Goal: Check status: Check status

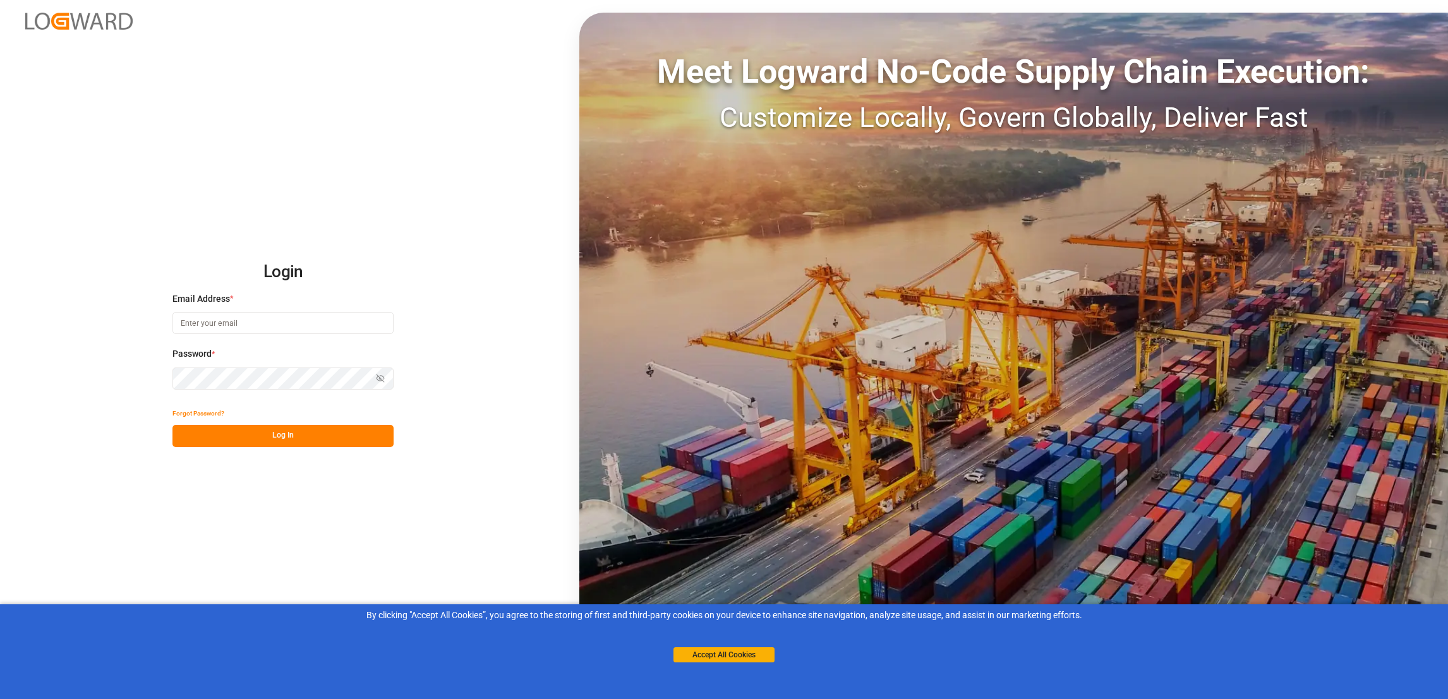
type input "[PERSON_NAME][EMAIL_ADDRESS][PERSON_NAME][DOMAIN_NAME]"
click at [291, 435] on button "Log In" at bounding box center [282, 436] width 221 height 22
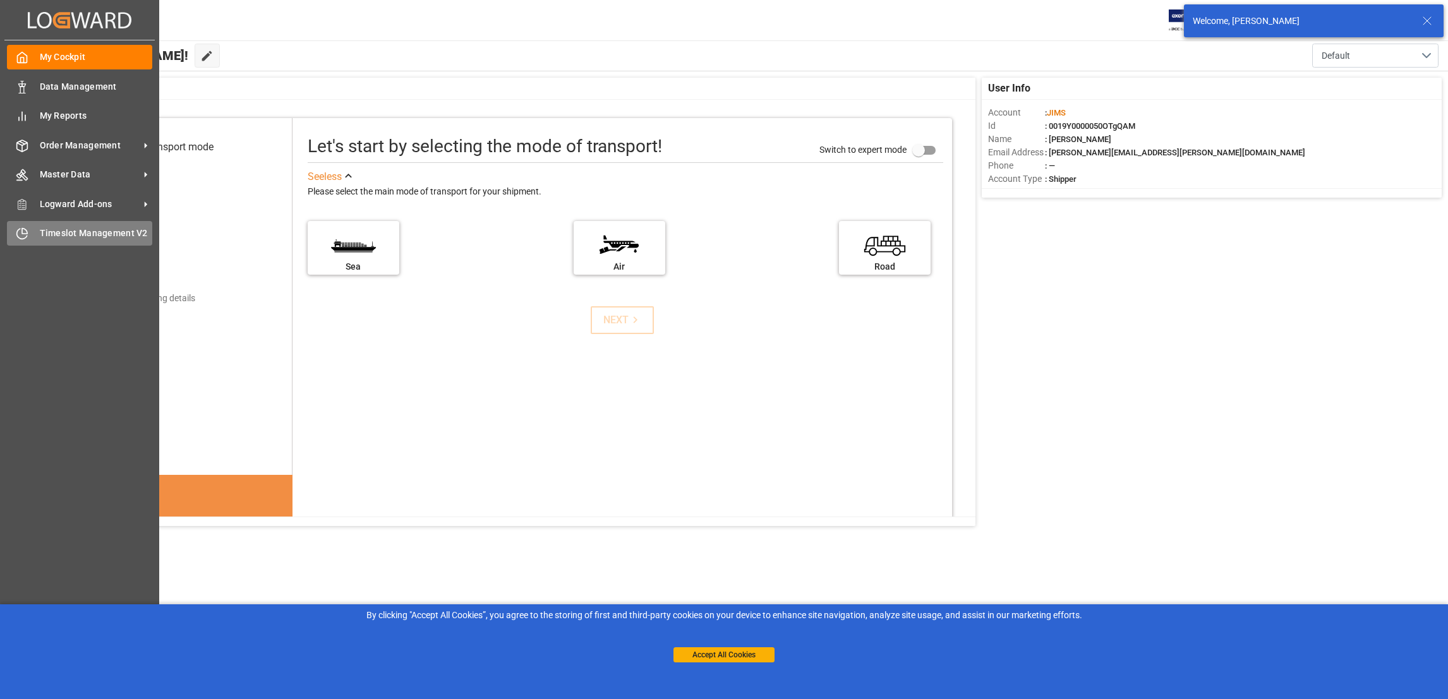
click at [94, 232] on span "Timeslot Management V2" at bounding box center [96, 233] width 113 height 13
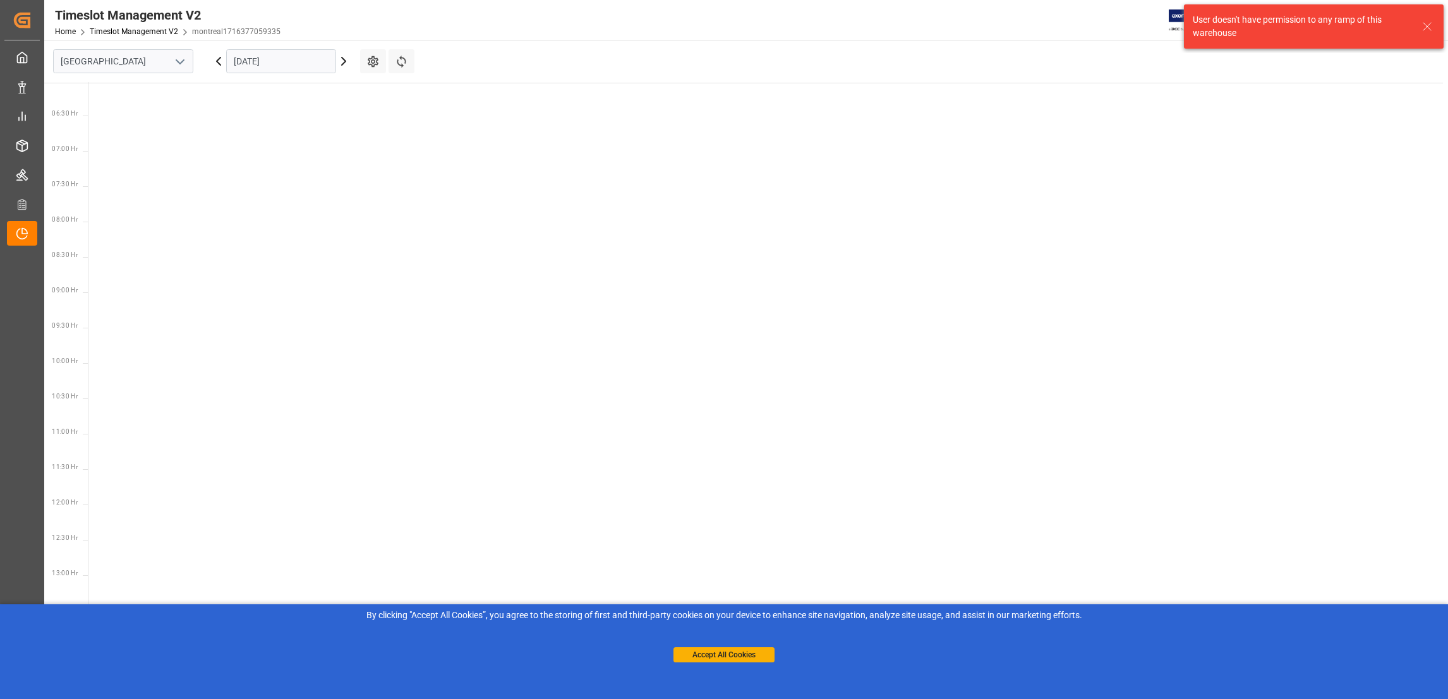
scroll to position [442, 0]
click at [155, 66] on input "[GEOGRAPHIC_DATA]" at bounding box center [123, 61] width 140 height 24
click at [174, 59] on icon "open menu" at bounding box center [179, 61] width 15 height 15
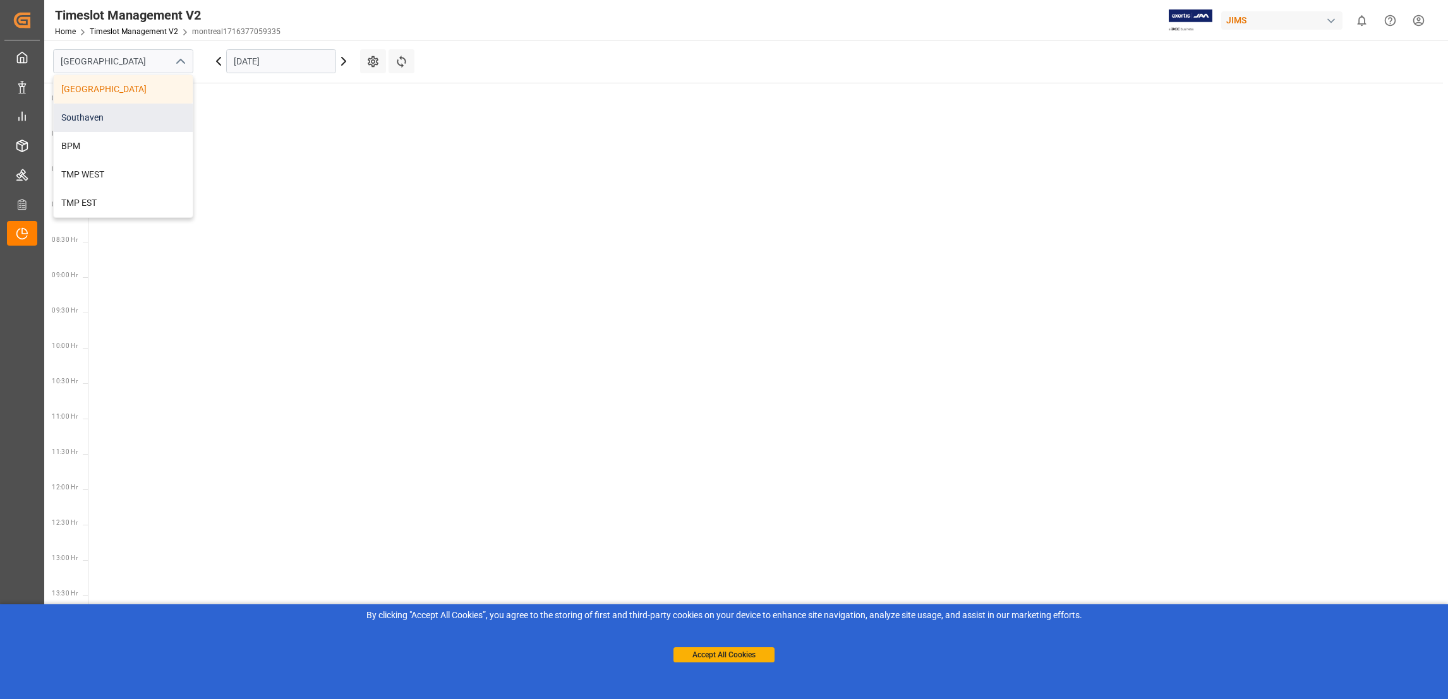
click at [124, 124] on div "Southaven" at bounding box center [123, 118] width 139 height 28
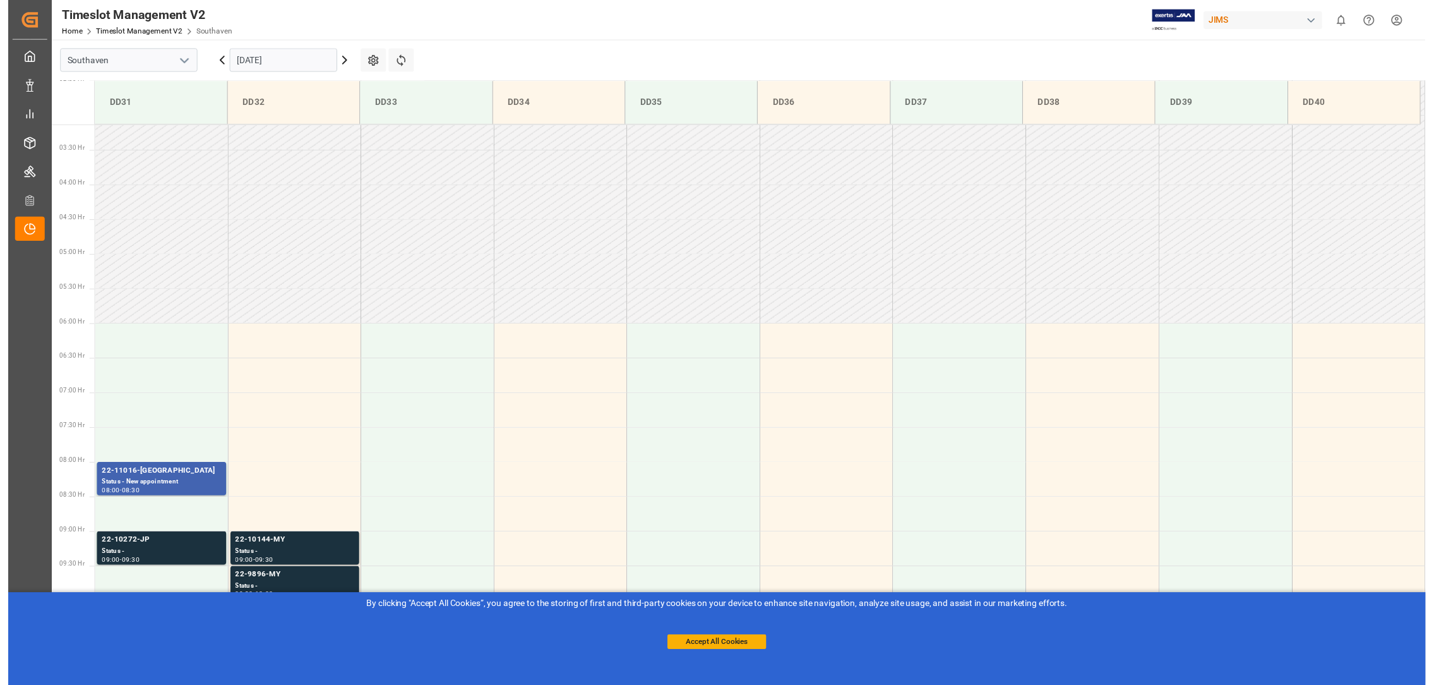
scroll to position [487, 0]
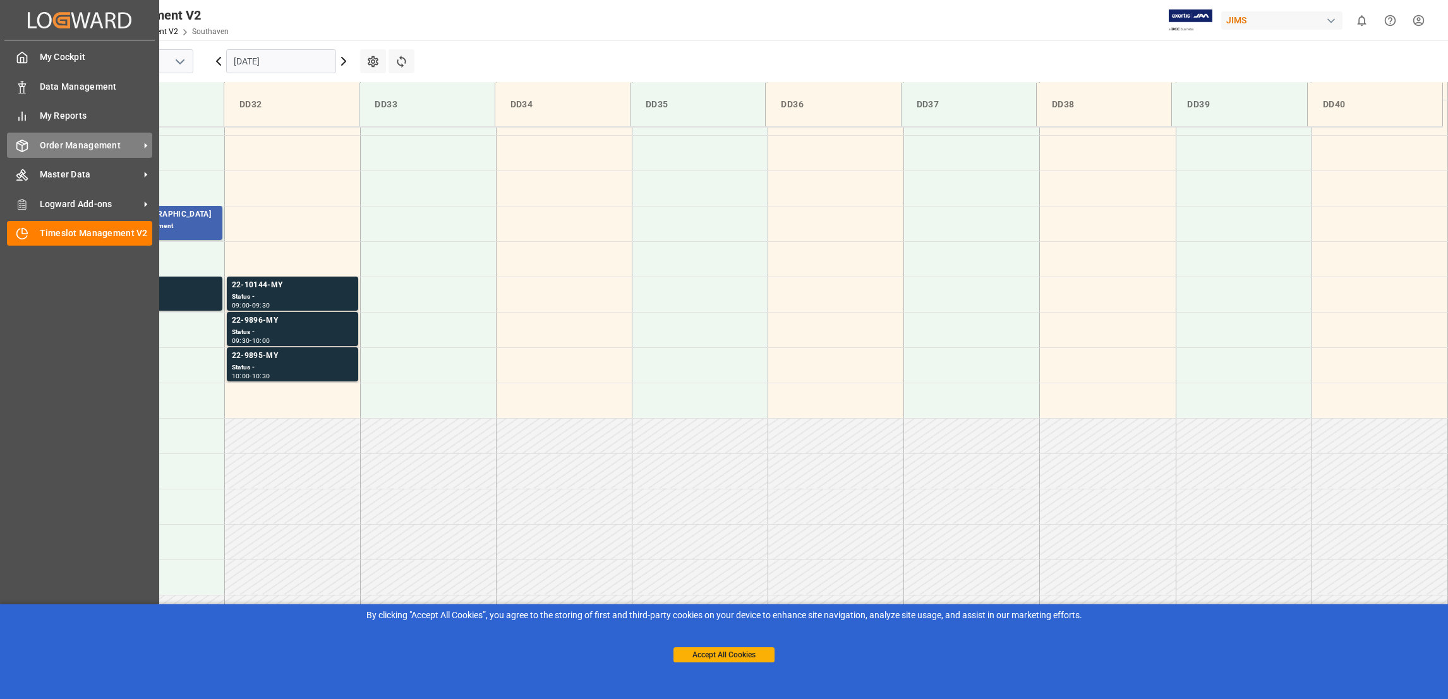
drag, startPoint x: 78, startPoint y: 144, endPoint x: 54, endPoint y: 143, distance: 24.0
drag, startPoint x: 54, startPoint y: 143, endPoint x: 20, endPoint y: 301, distance: 161.4
click at [20, 301] on div "My Cockpit My Cockpit Data Management Data Management My Reports My Reports Ord…" at bounding box center [79, 350] width 150 height 620
click at [150, 140] on icon at bounding box center [145, 145] width 13 height 13
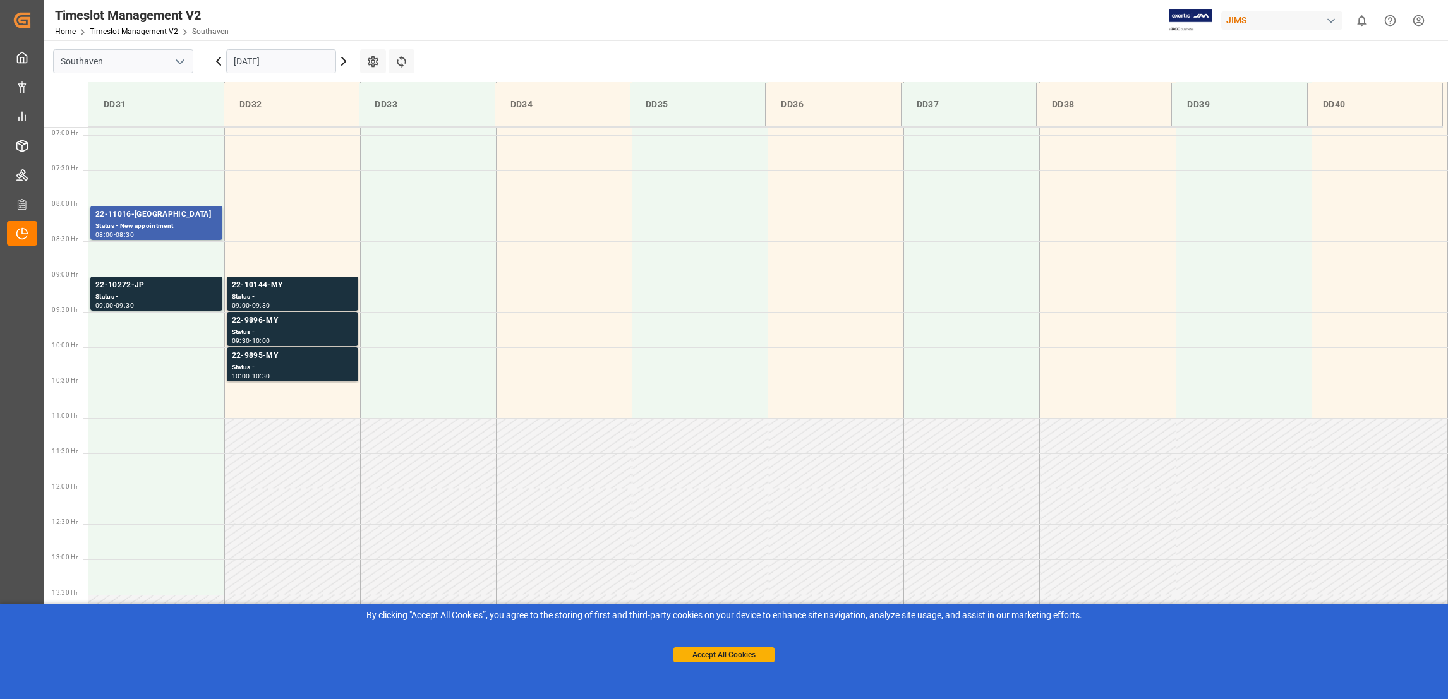
click at [321, 64] on input "[DATE]" at bounding box center [281, 61] width 110 height 24
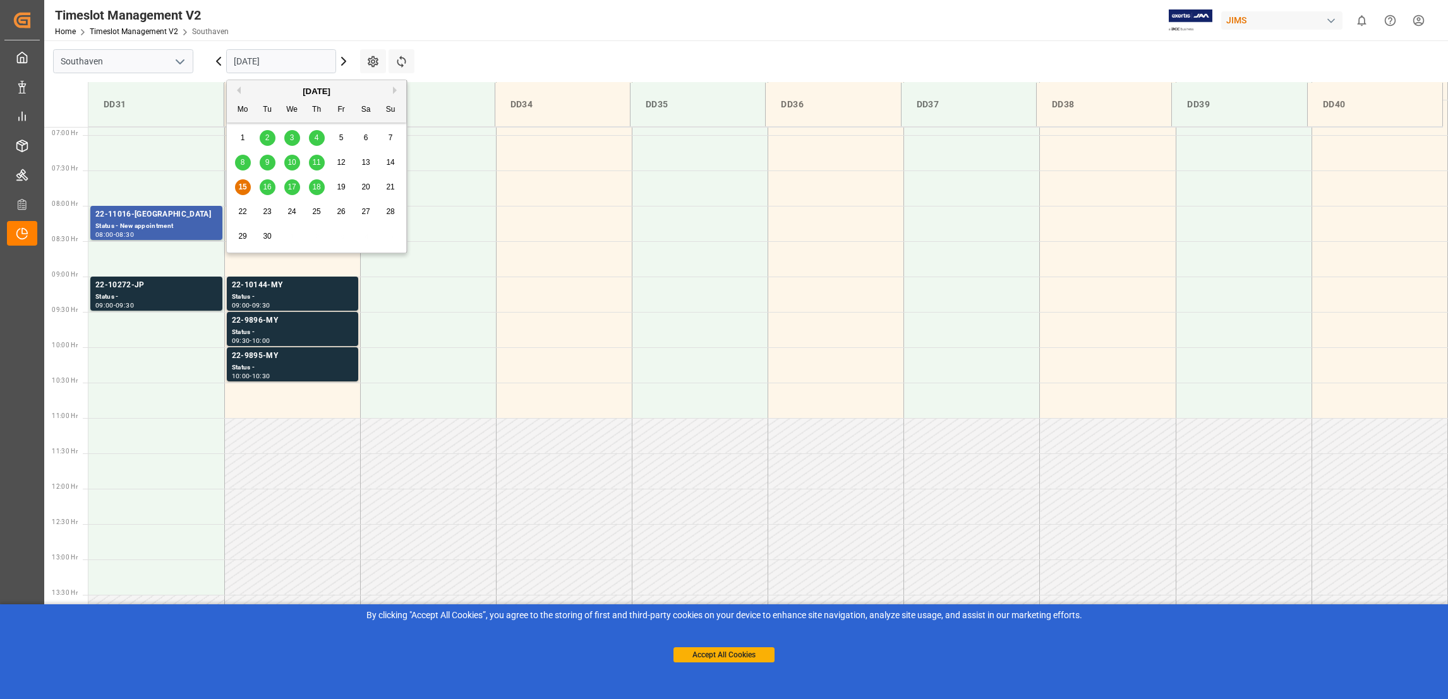
click at [243, 189] on span "15" at bounding box center [242, 187] width 8 height 9
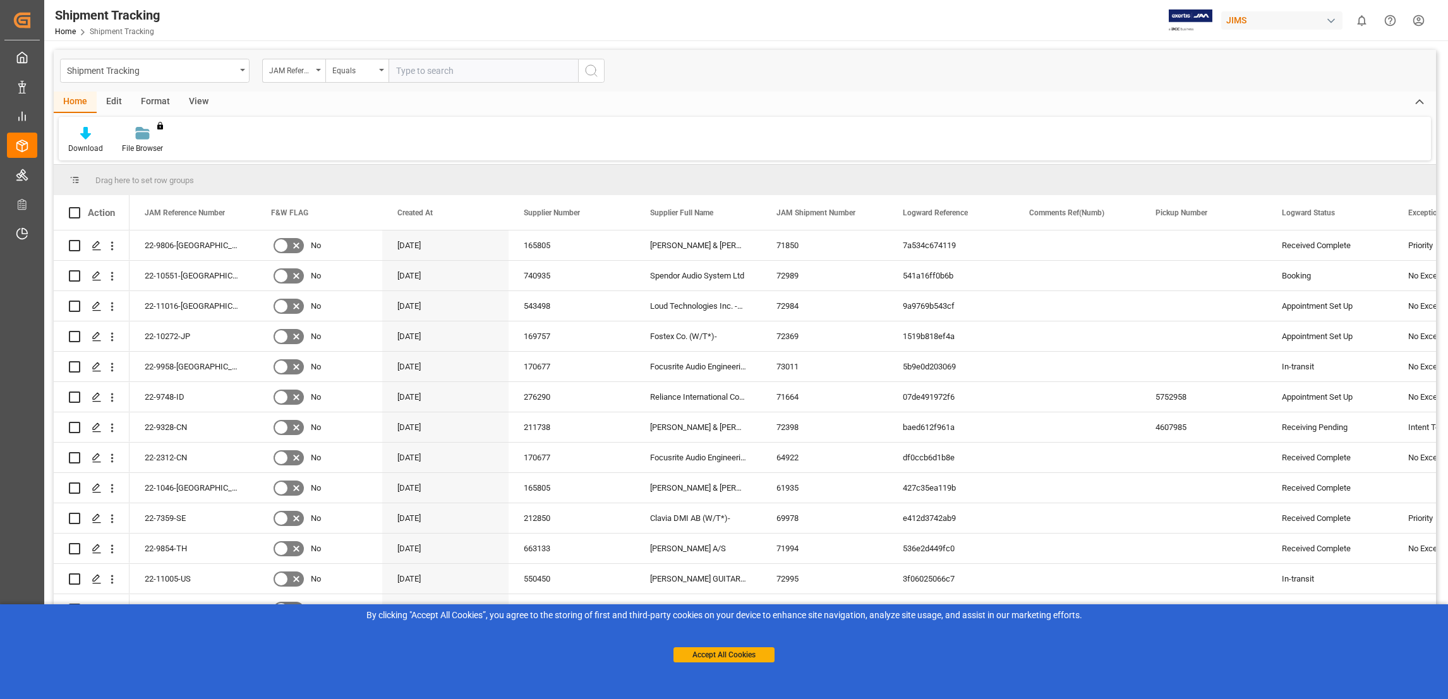
click at [385, 114] on div "Home Edit Format View Download File Browser You don't have permission for this …" at bounding box center [745, 126] width 1382 height 69
click at [196, 103] on div "View" at bounding box center [198, 102] width 39 height 21
click at [75, 138] on icon at bounding box center [81, 133] width 13 height 13
click at [138, 231] on div "Anthony shipment tracking" at bounding box center [130, 230] width 111 height 13
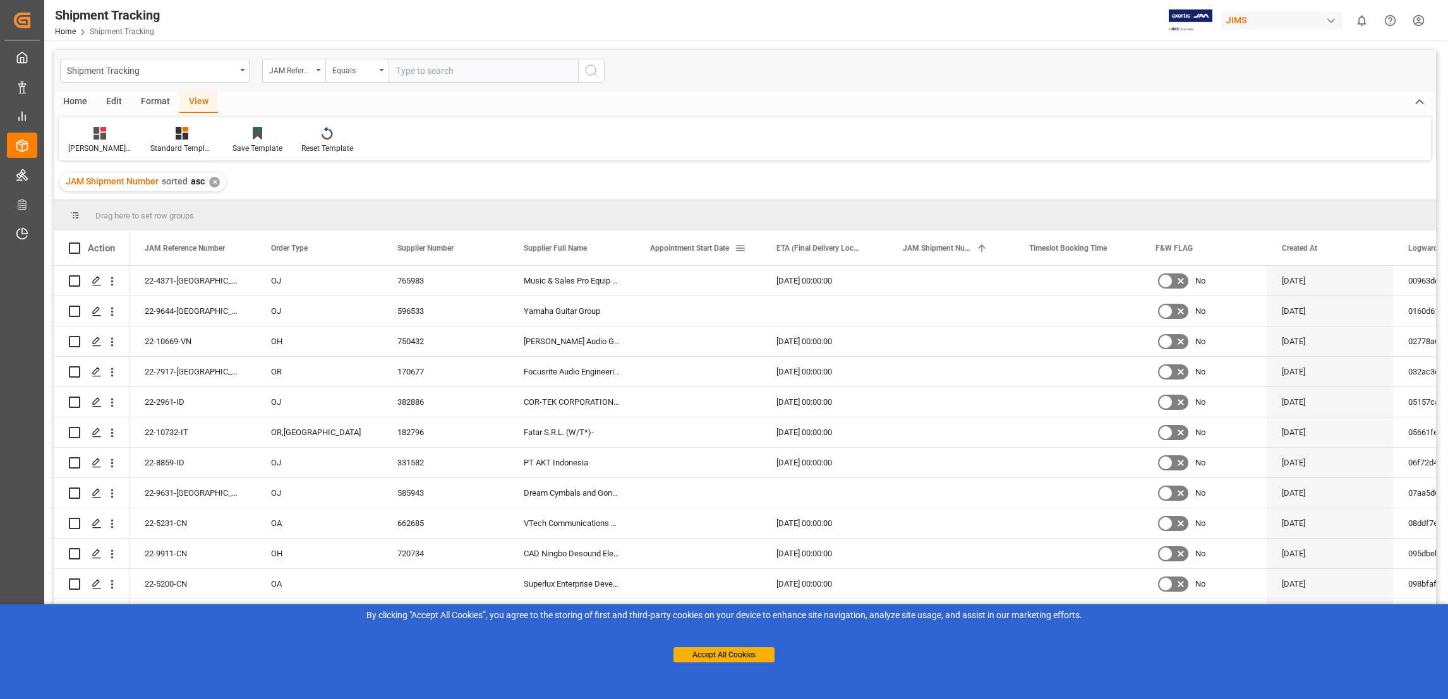
click at [735, 246] on span at bounding box center [740, 248] width 11 height 11
click at [824, 248] on span "filter" at bounding box center [818, 249] width 11 height 11
click at [850, 311] on input "date" at bounding box center [799, 316] width 124 height 25
type input "2025-09-15"
click at [814, 351] on button "Apply" at bounding box center [814, 355] width 23 height 13
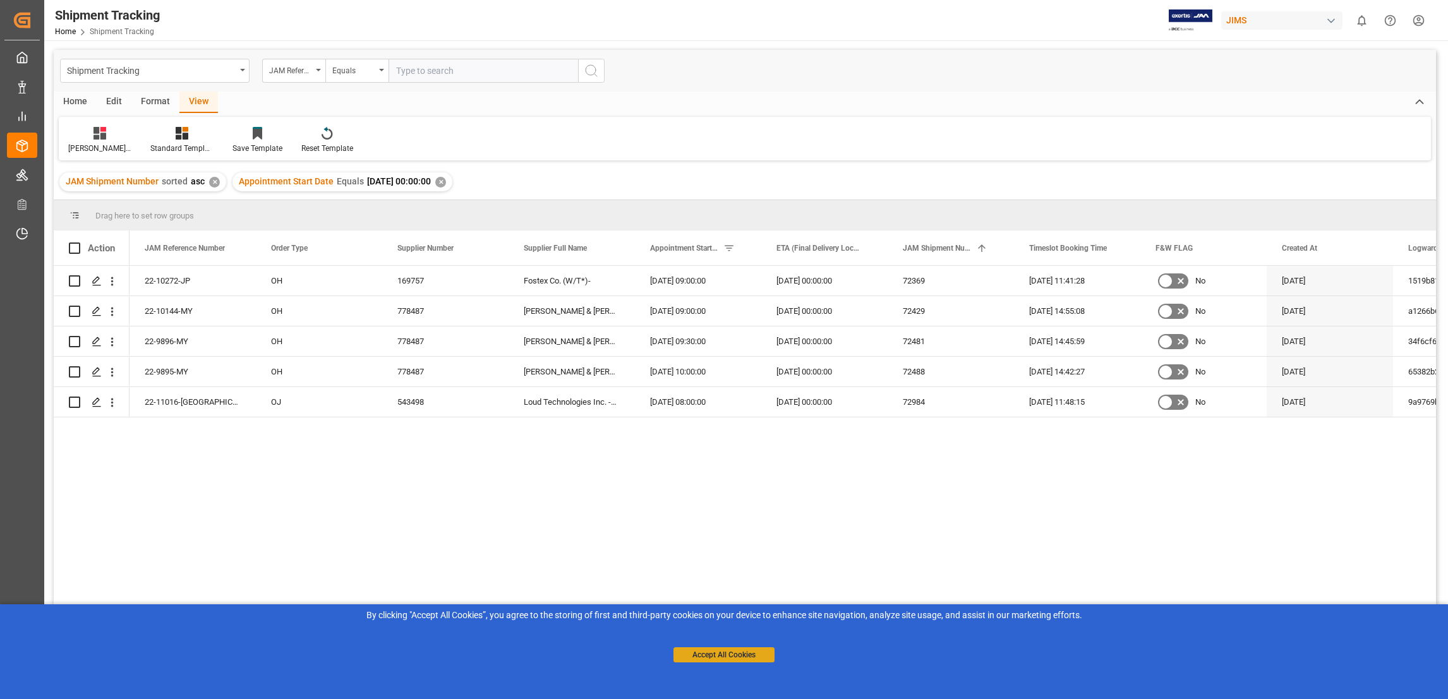
click at [721, 659] on button "Accept All Cookies" at bounding box center [723, 654] width 101 height 15
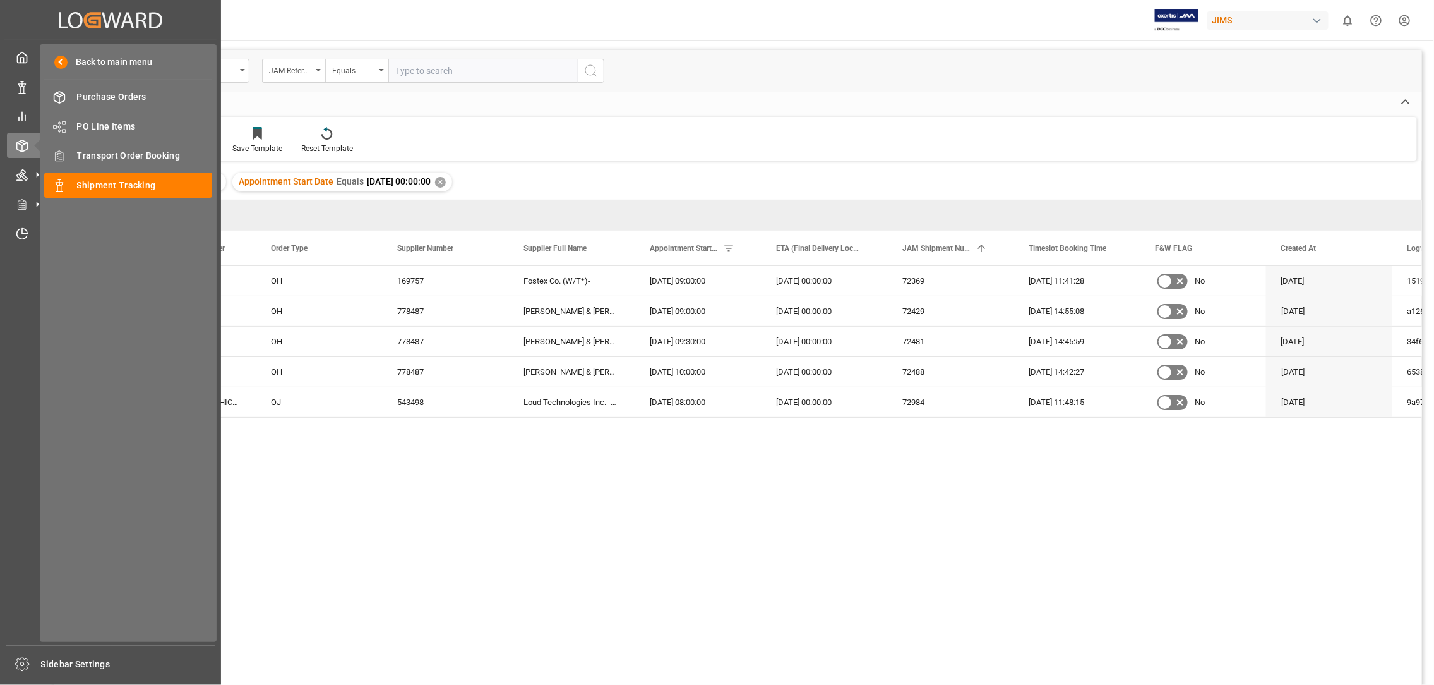
click at [90, 255] on div "Back to main menu Purchase Orders Purchase Orders PO Line Items PO Line Items T…" at bounding box center [128, 343] width 177 height 598
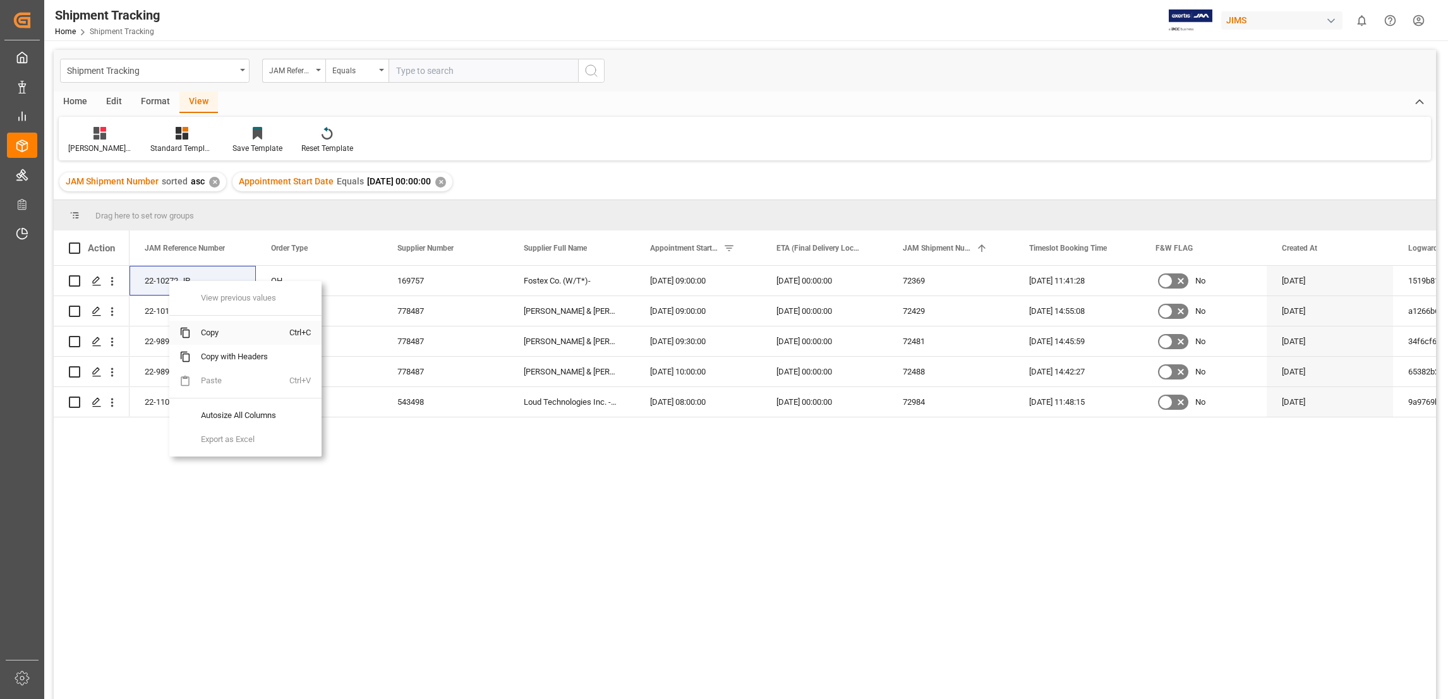
click at [219, 334] on span "Copy" at bounding box center [240, 333] width 99 height 24
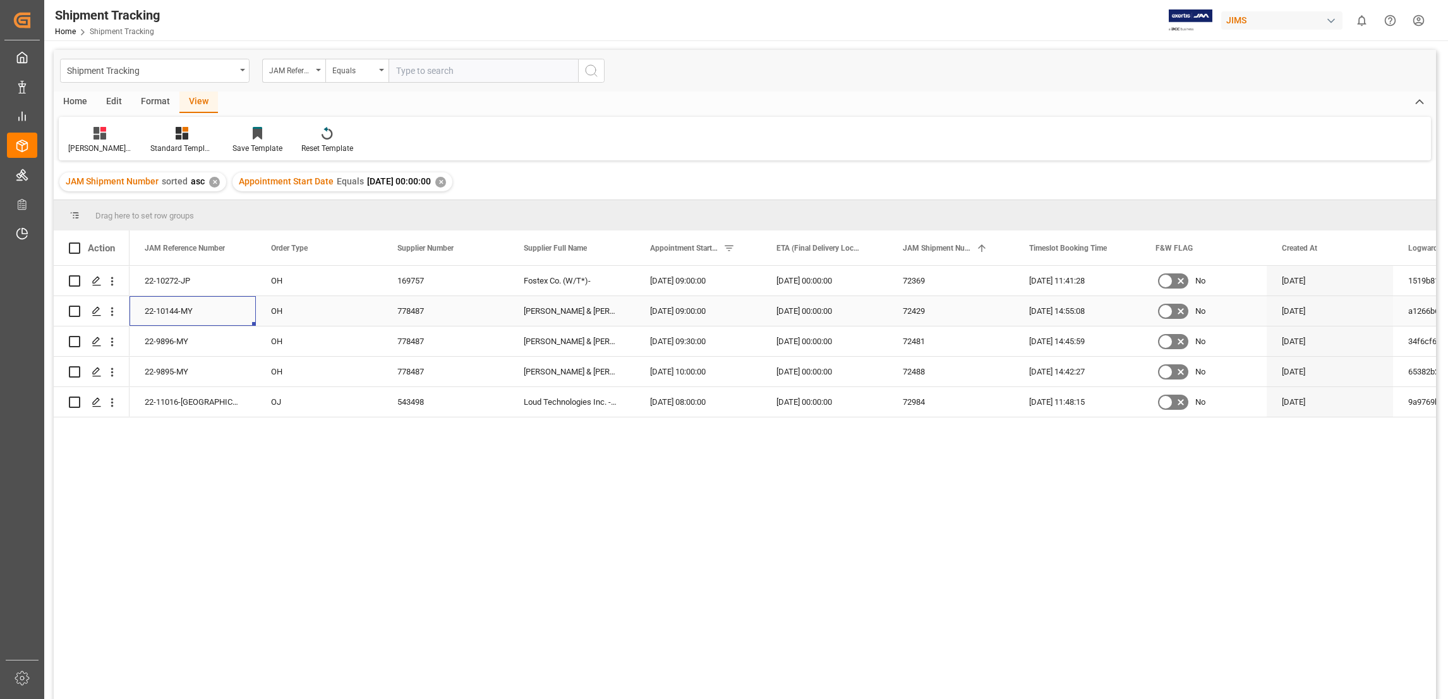
drag, startPoint x: 198, startPoint y: 313, endPoint x: 170, endPoint y: 313, distance: 27.8
click at [170, 313] on div "22-10144-MY" at bounding box center [192, 311] width 126 height 30
click at [214, 359] on span "Copy" at bounding box center [244, 363] width 99 height 24
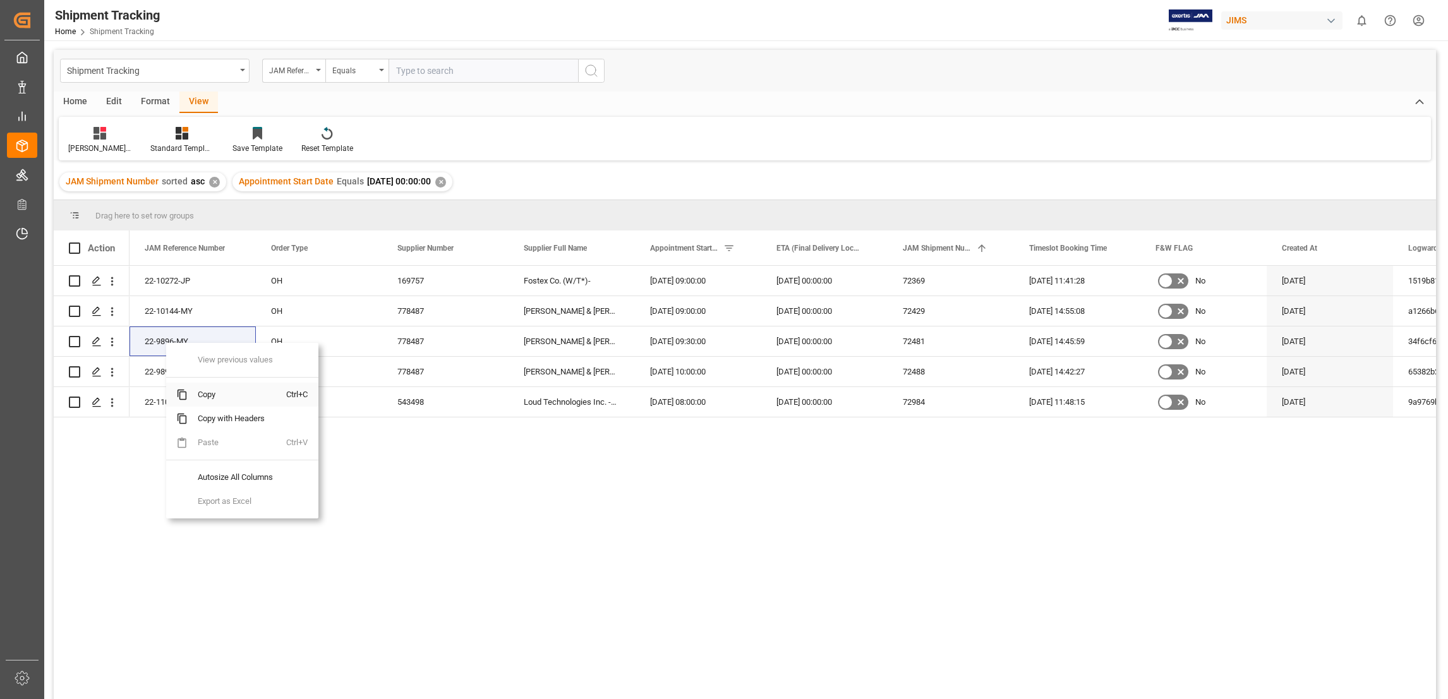
drag, startPoint x: 200, startPoint y: 397, endPoint x: 218, endPoint y: 385, distance: 21.0
click at [208, 392] on span "Copy" at bounding box center [237, 395] width 99 height 24
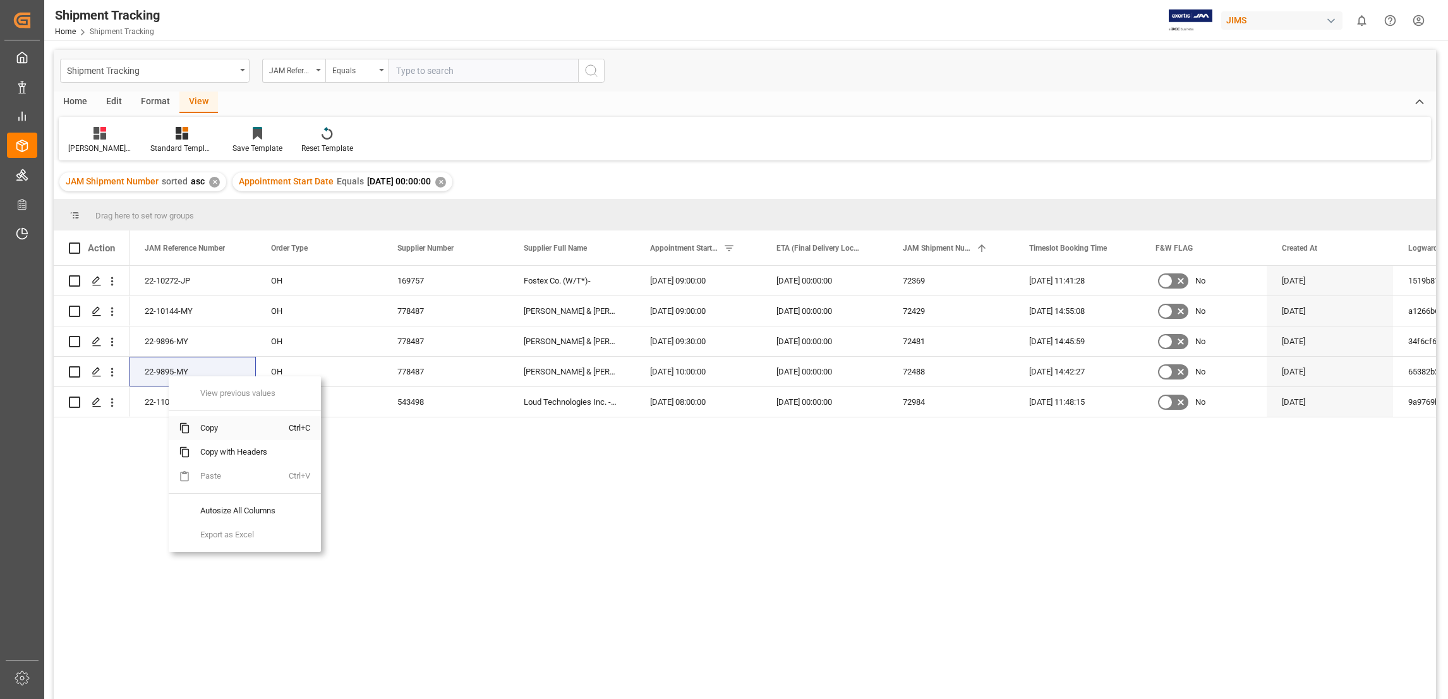
click at [214, 429] on span "Copy" at bounding box center [239, 428] width 99 height 24
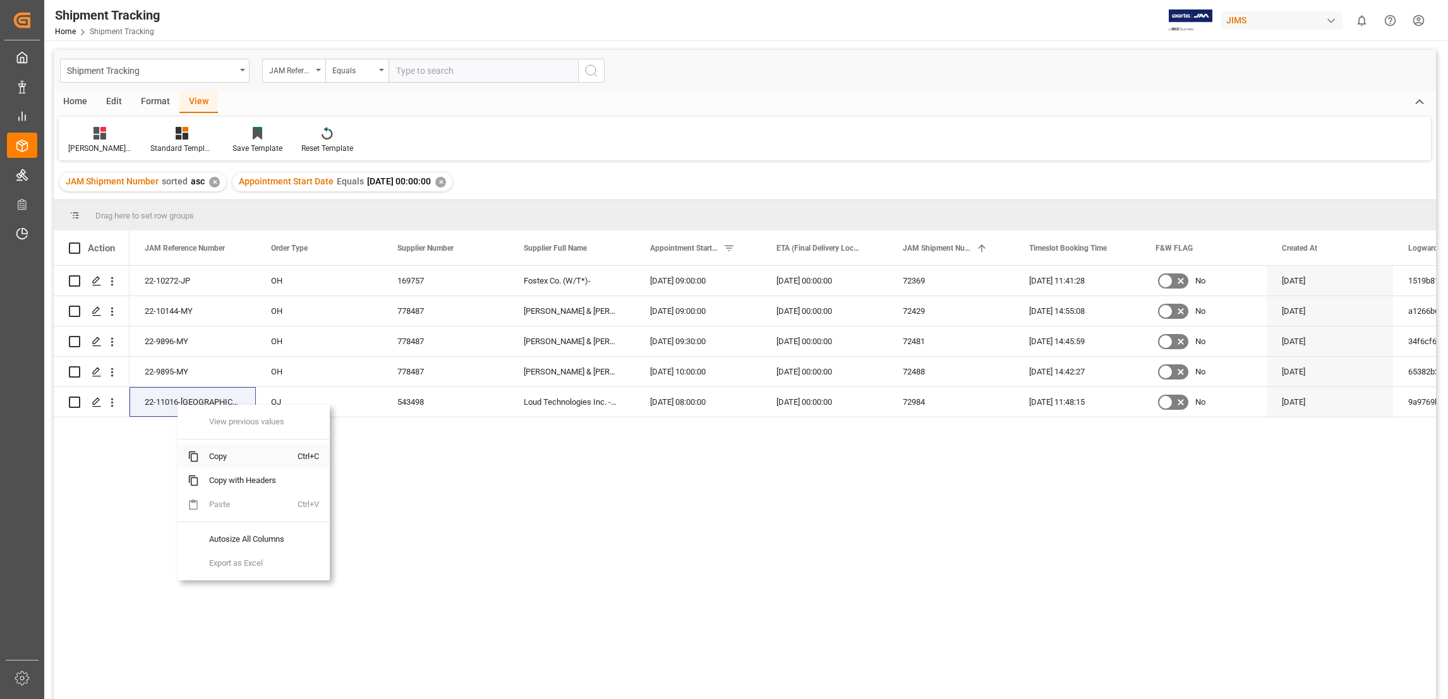
click at [222, 455] on span "Copy" at bounding box center [248, 457] width 99 height 24
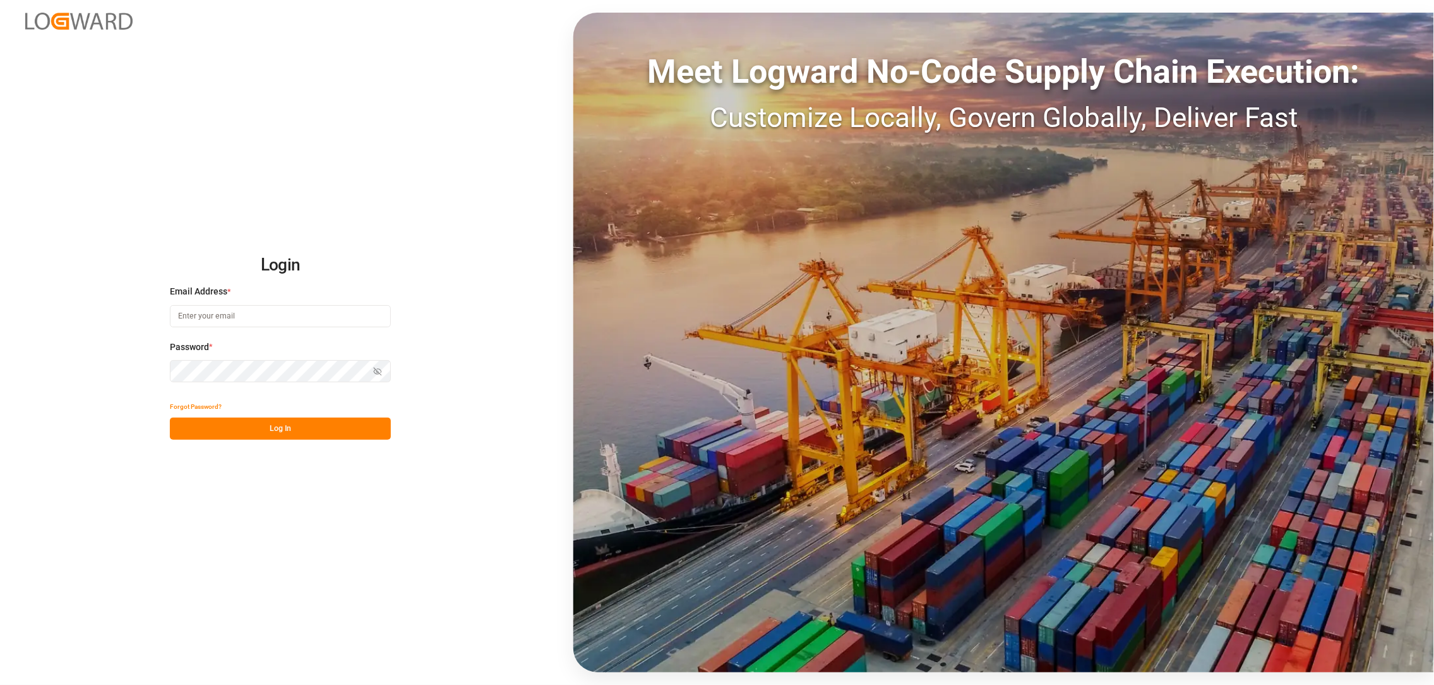
type input "anthony.beepat@kmcmusic.com"
click at [287, 428] on button "Log In" at bounding box center [280, 429] width 221 height 22
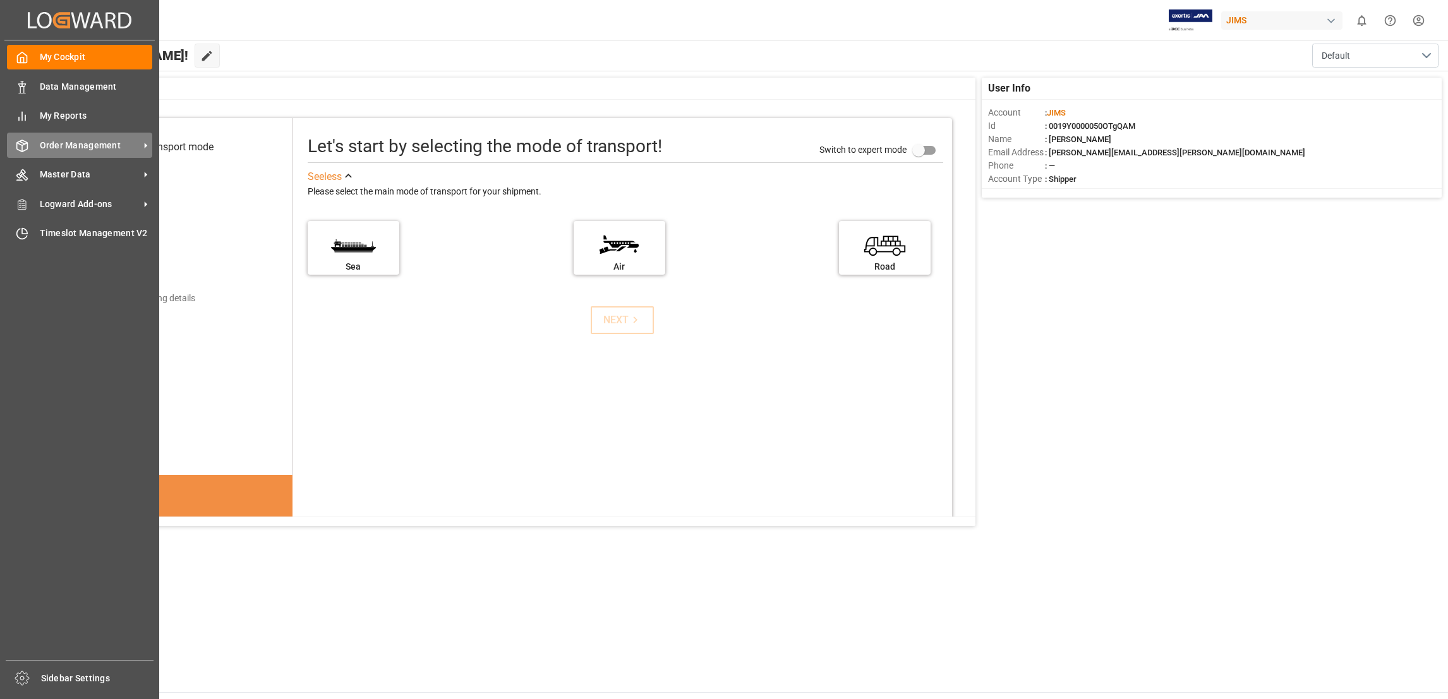
click at [131, 143] on span "Order Management" at bounding box center [90, 145] width 100 height 13
